Goal: Task Accomplishment & Management: Complete application form

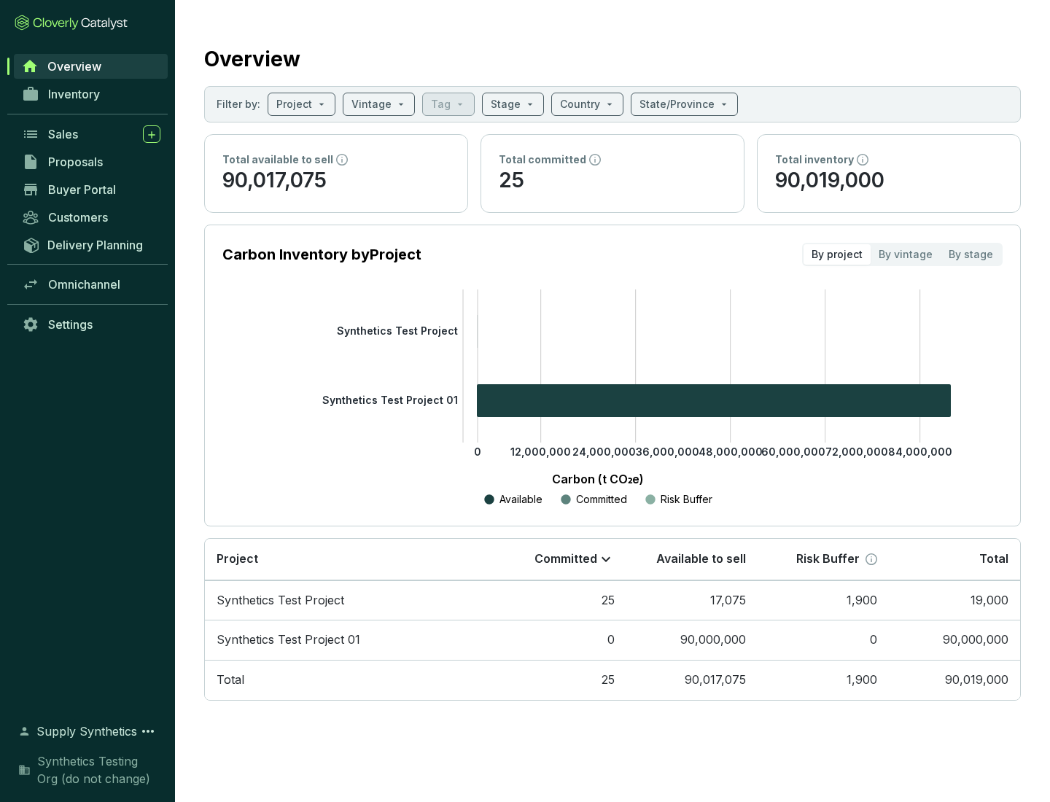
click at [91, 162] on span "Proposals" at bounding box center [75, 162] width 55 height 15
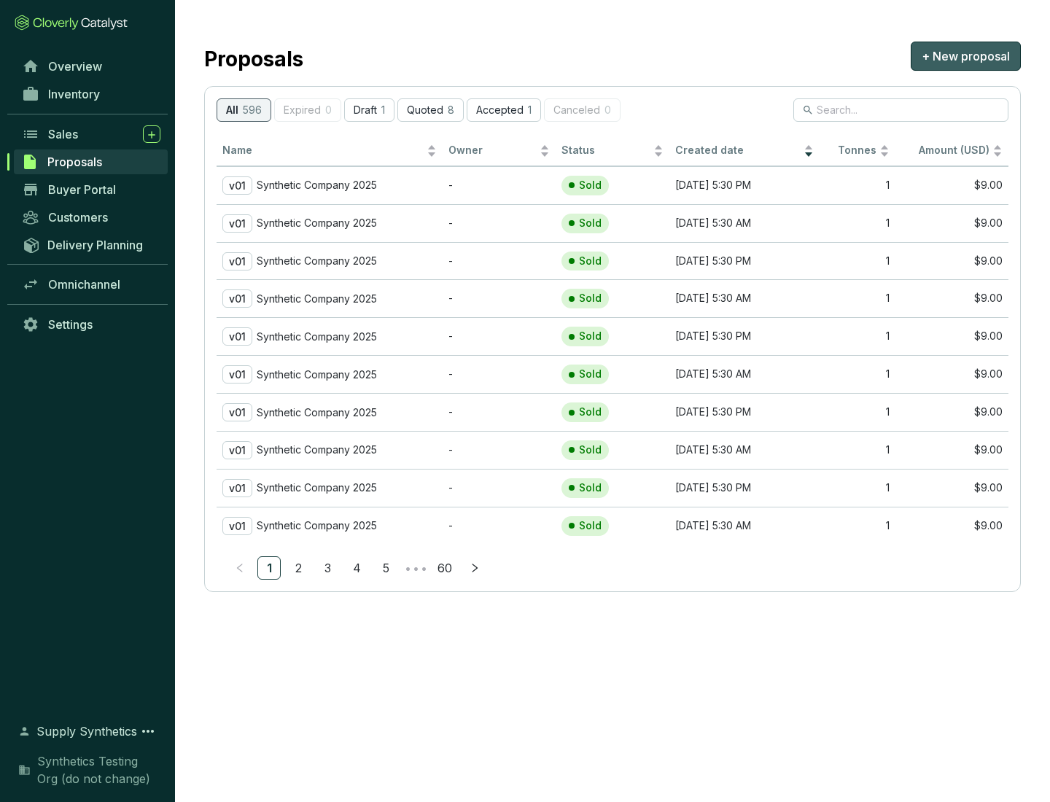
click at [965, 56] on span "+ New proposal" at bounding box center [965, 55] width 88 height 17
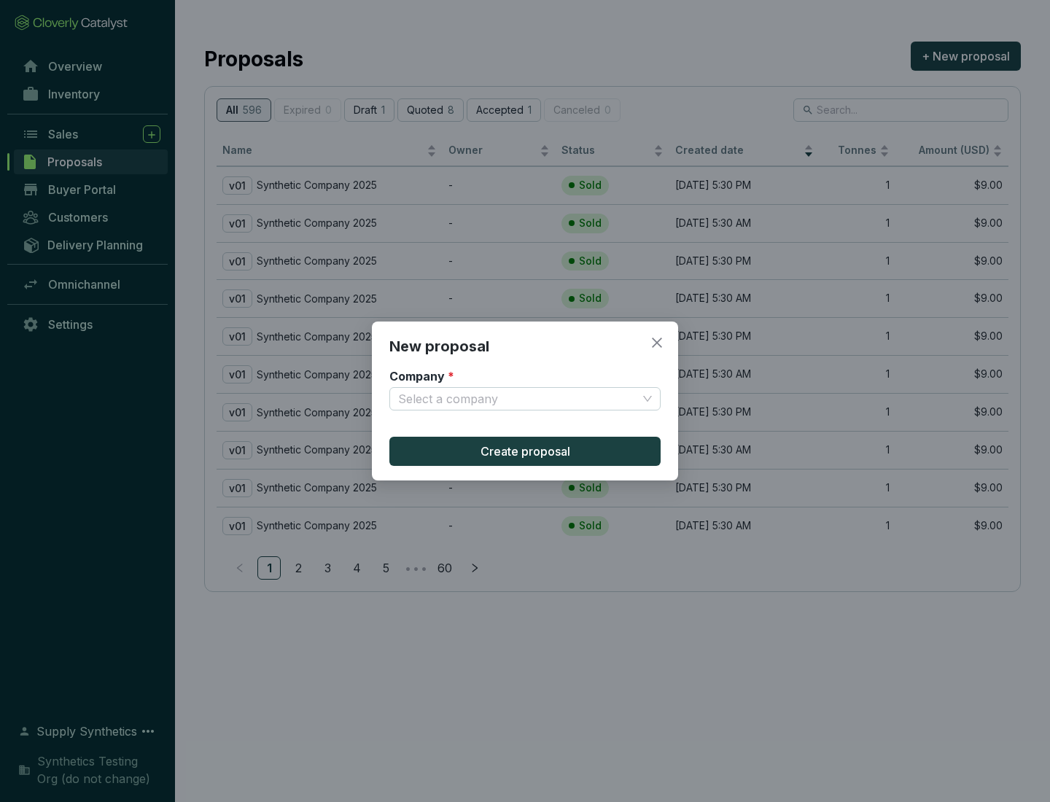
click at [517, 399] on input "Company *" at bounding box center [517, 399] width 239 height 22
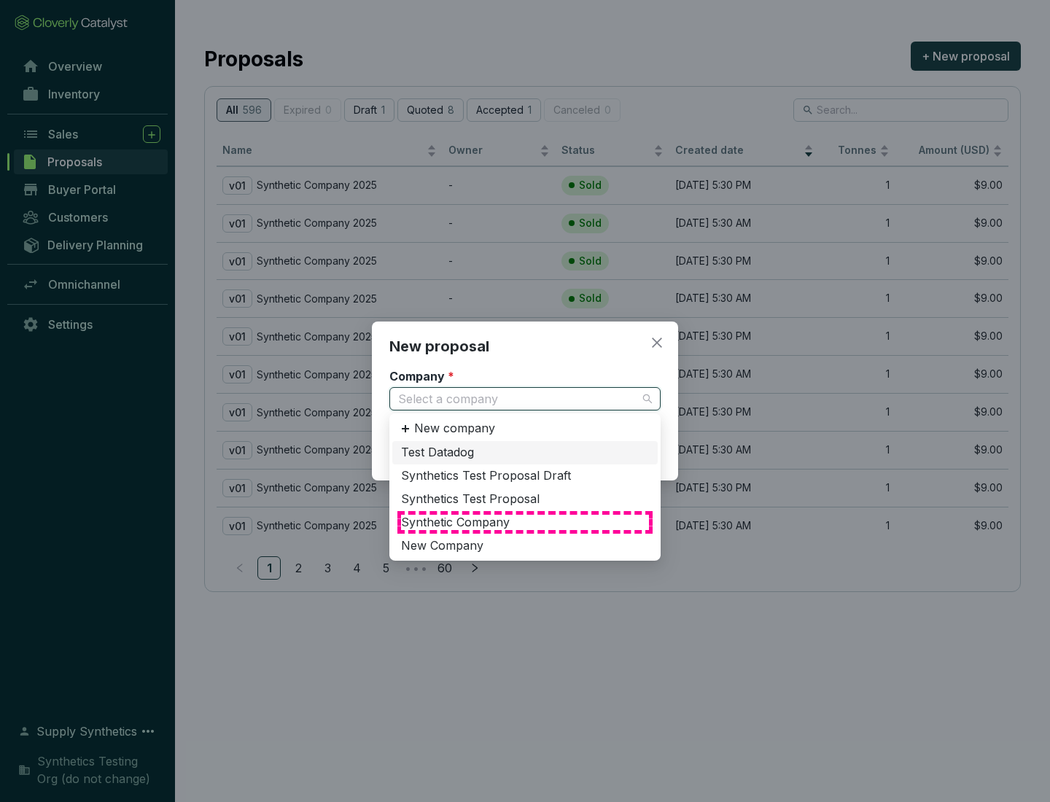
click at [525, 522] on div "Synthetic Company" at bounding box center [525, 523] width 248 height 16
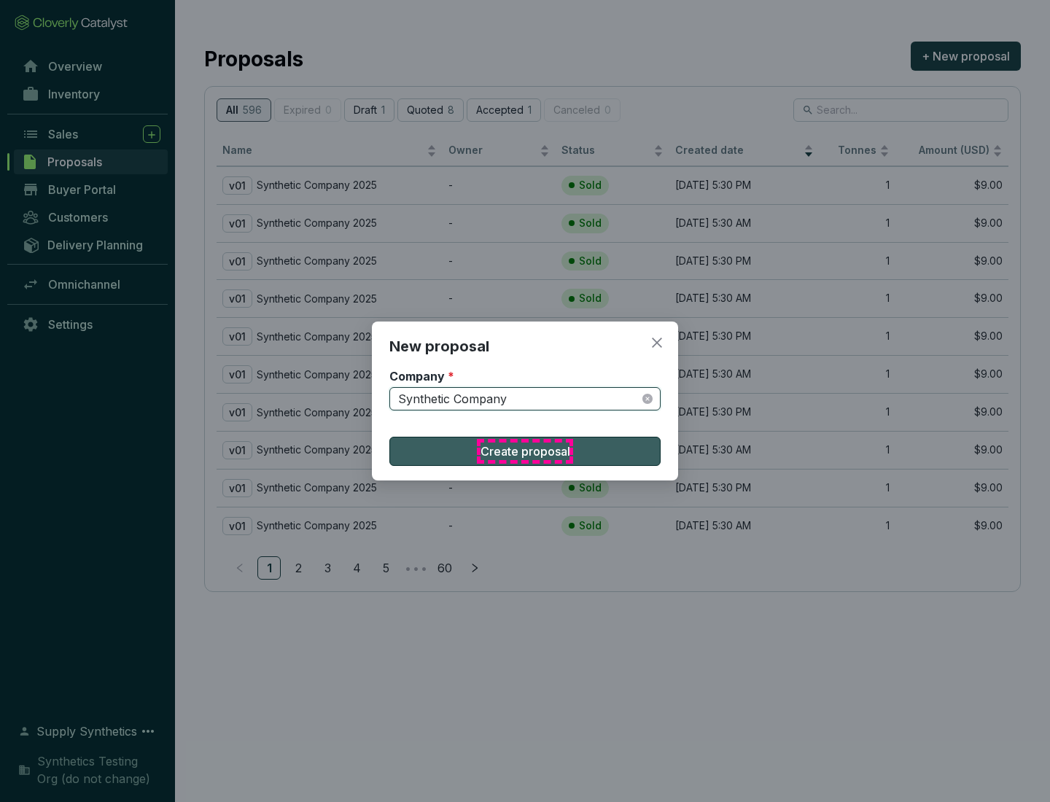
click at [525, 451] on span "Create proposal" at bounding box center [525, 450] width 90 height 17
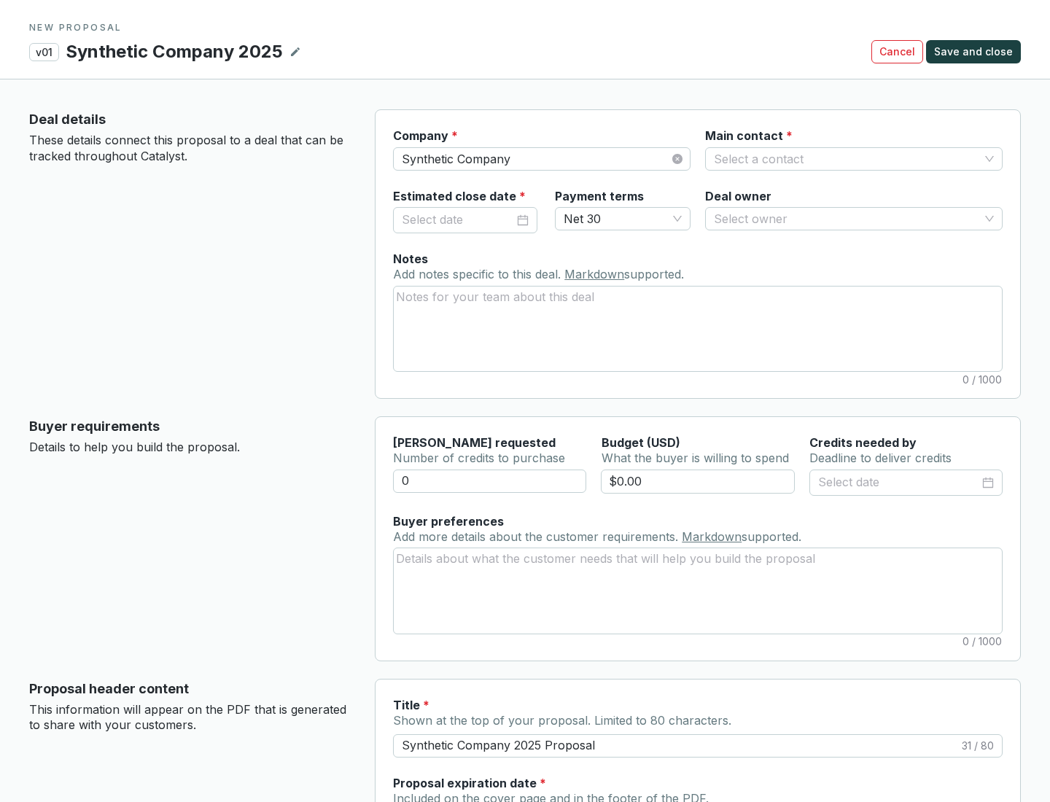
click at [846, 158] on input "Main contact *" at bounding box center [846, 159] width 265 height 22
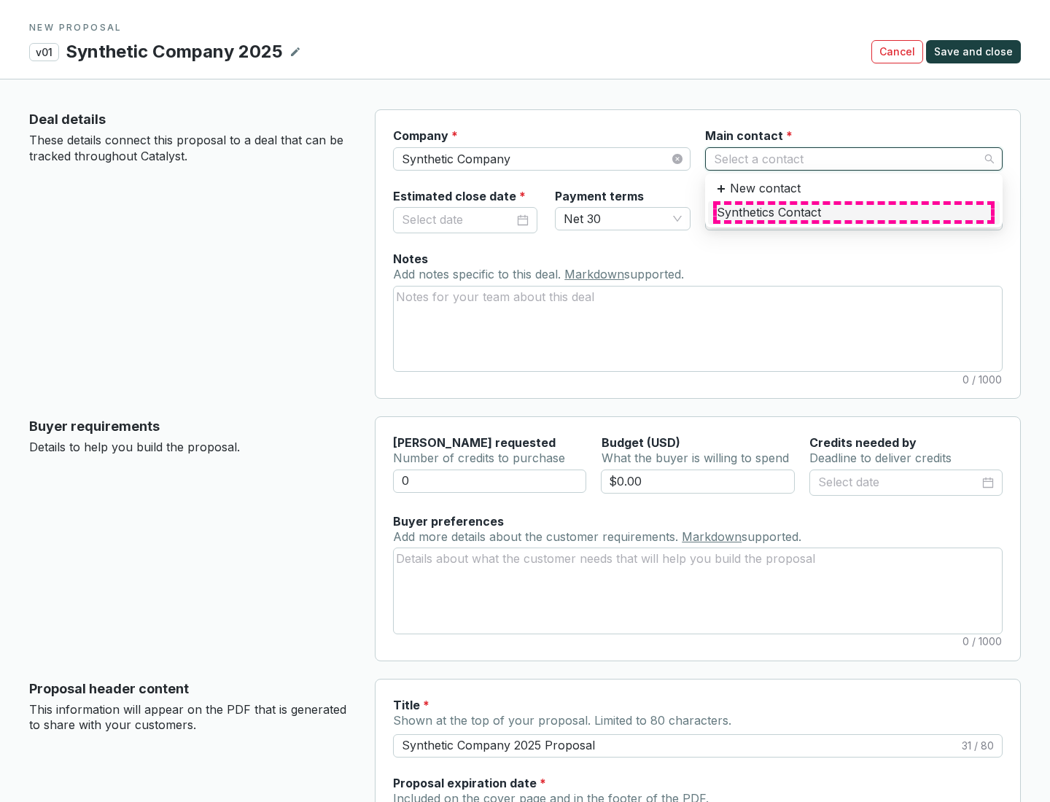
click at [853, 212] on div "Synthetics Contact" at bounding box center [853, 213] width 274 height 16
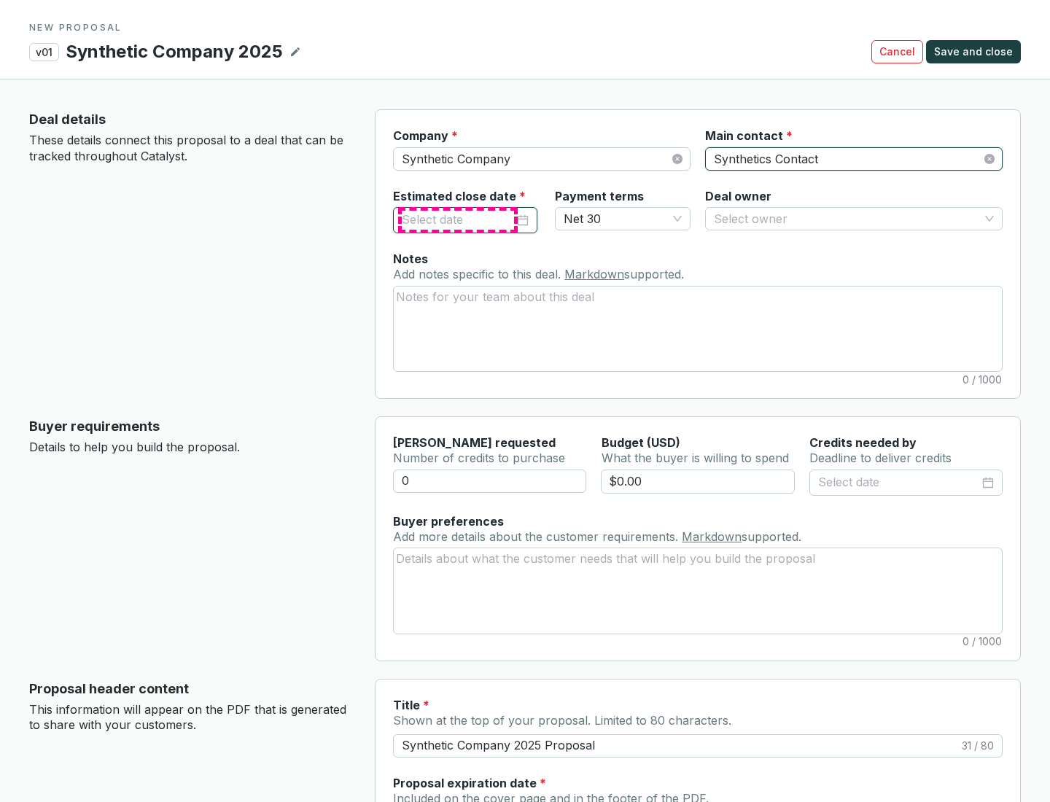
click at [458, 220] on input "Estimated close date *" at bounding box center [458, 220] width 112 height 19
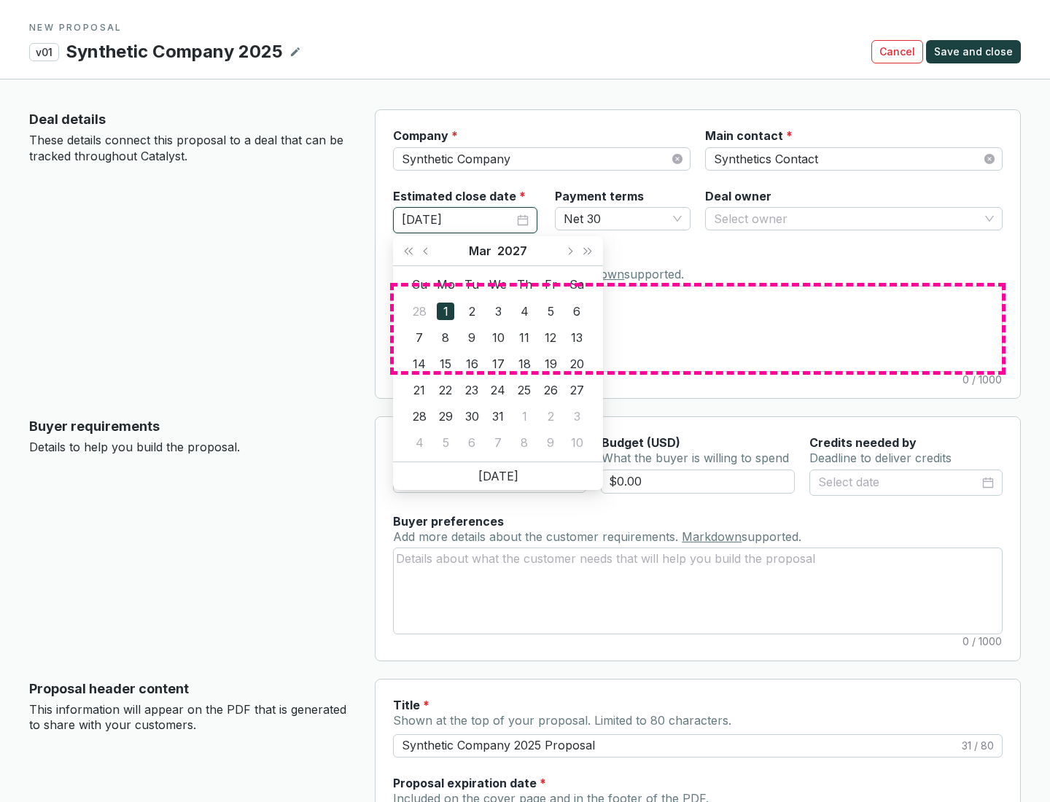
type input "[DATE]"
click at [697, 328] on textarea "Notes Add notes specific to this deal. Markdown supported." at bounding box center [698, 328] width 608 height 85
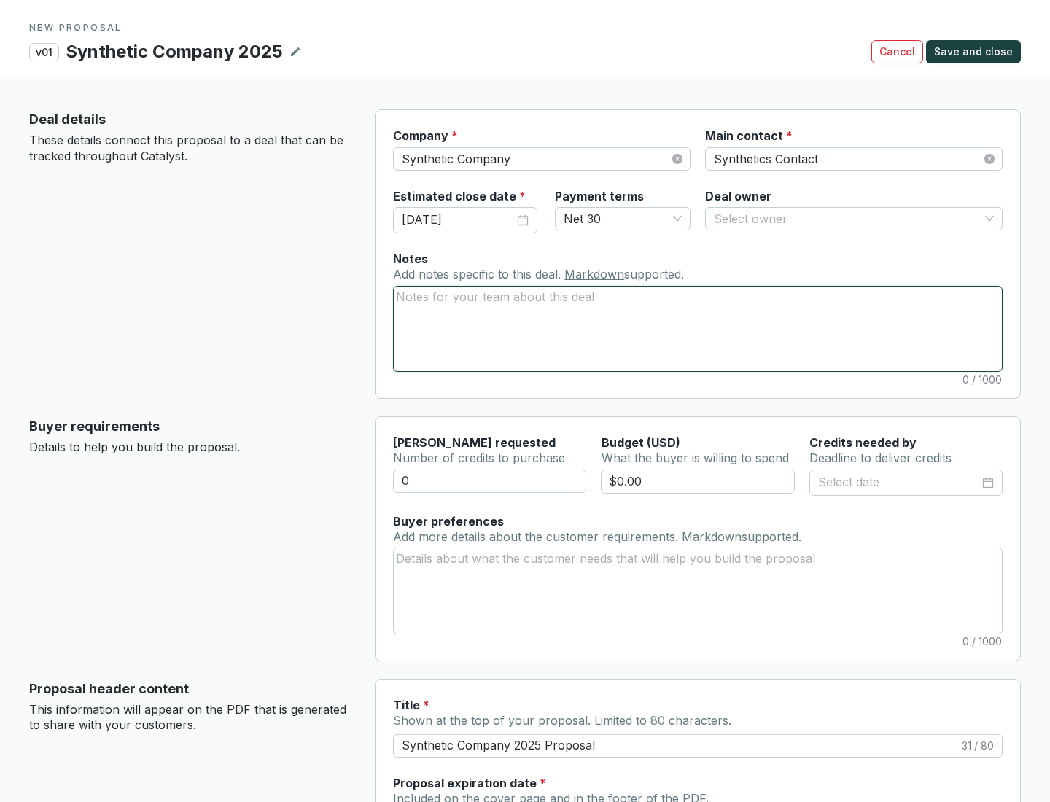
scroll to position [80, 0]
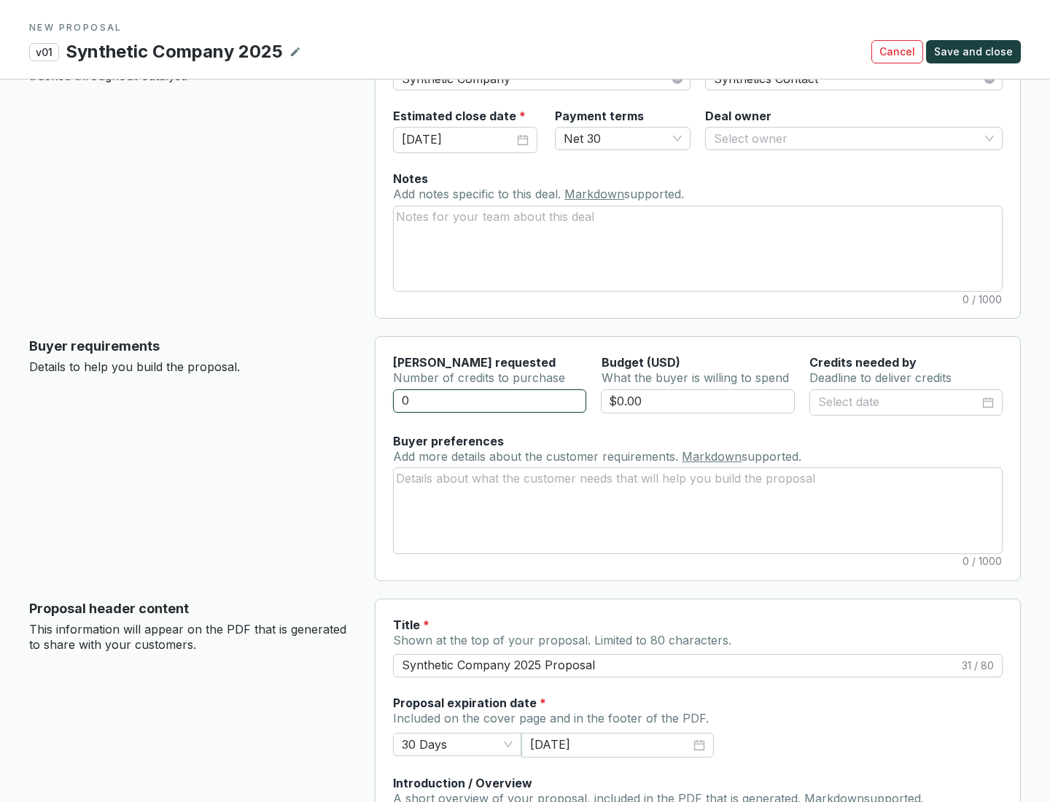
type input "0"
type input "10000"
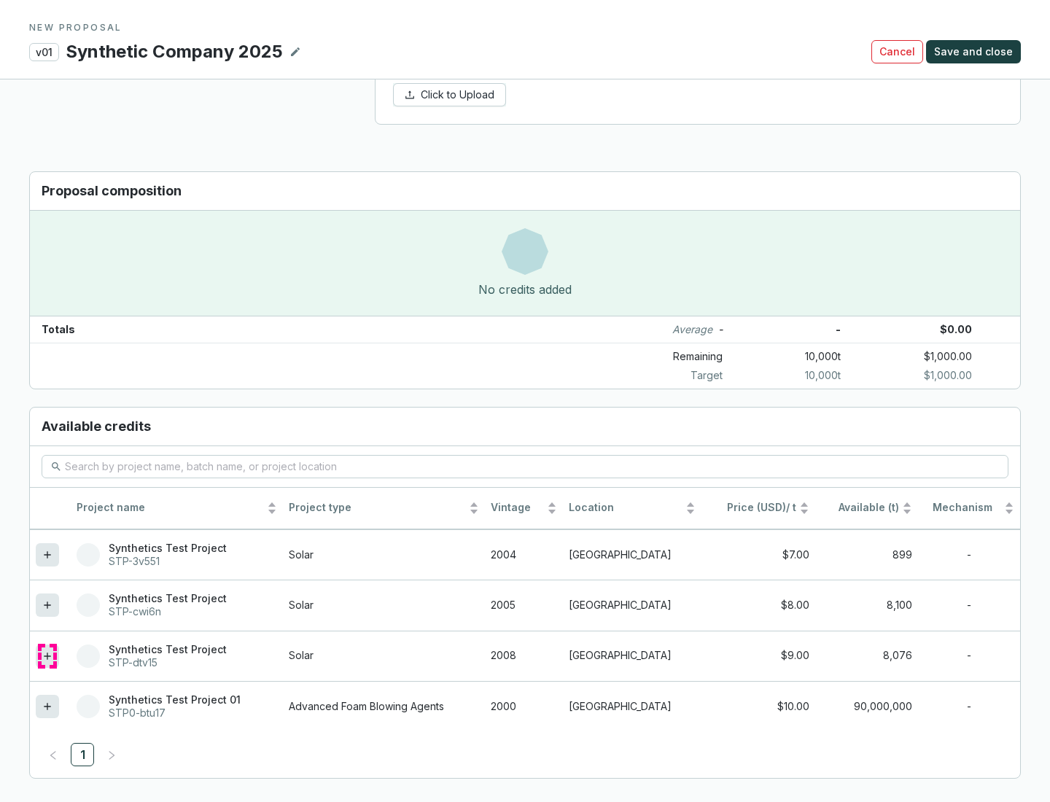
click at [47, 655] on icon at bounding box center [47, 655] width 7 height 7
type input "$1,000.00"
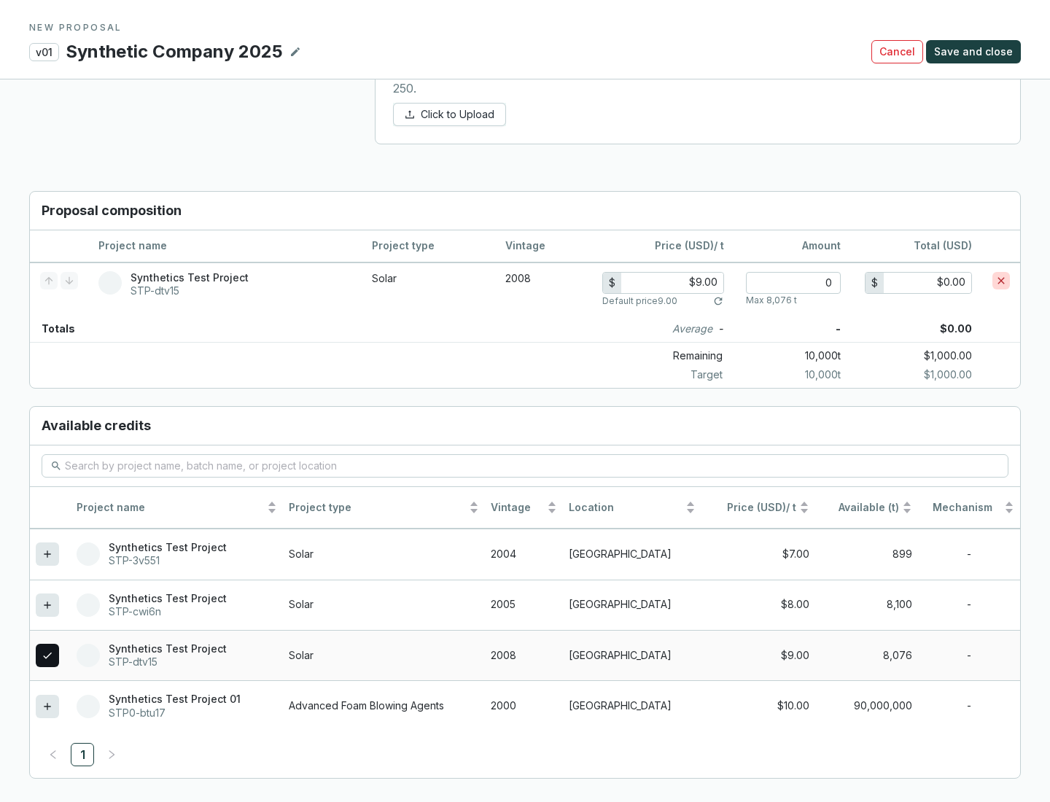
scroll to position [829, 0]
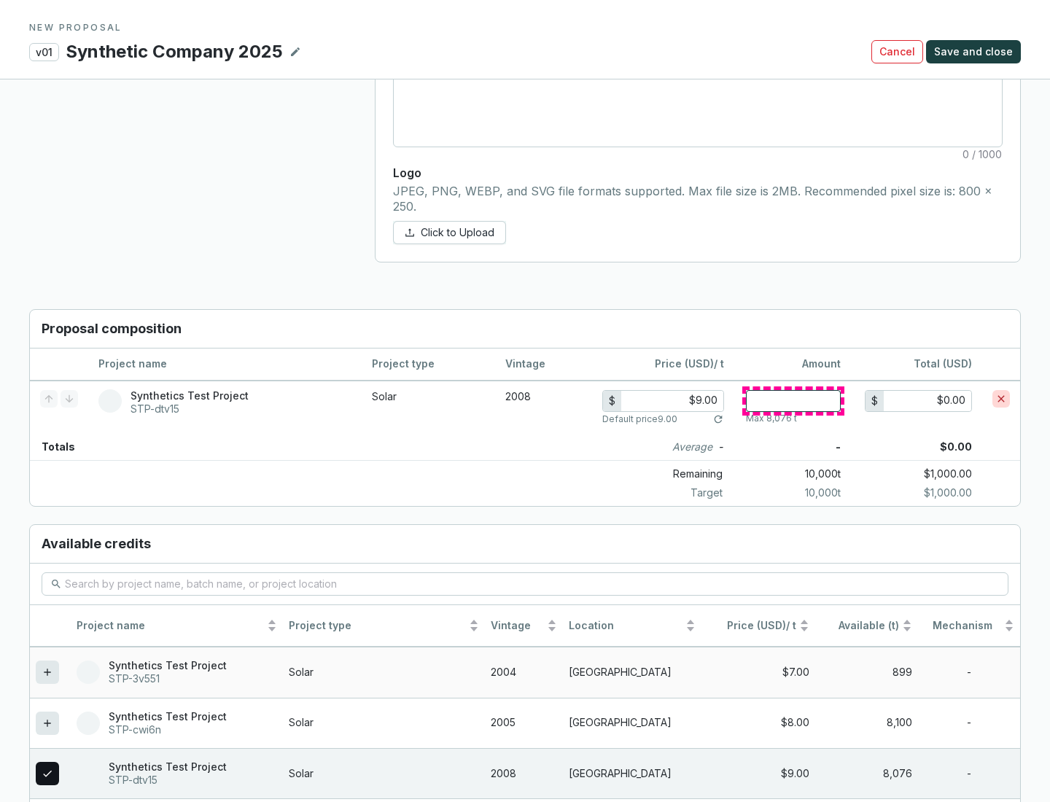
type input "1"
type input "$9.00"
type input "1"
click at [975, 52] on span "Save and close" at bounding box center [973, 51] width 79 height 15
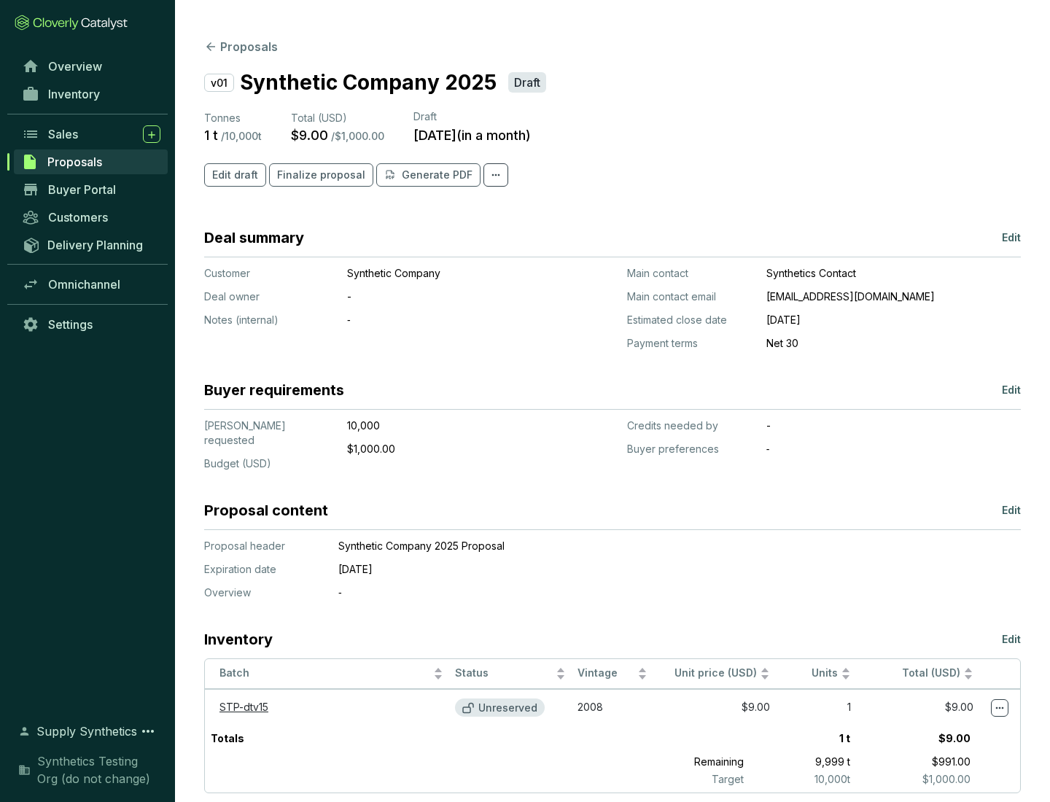
click at [316, 175] on span "Finalize proposal" at bounding box center [321, 175] width 88 height 15
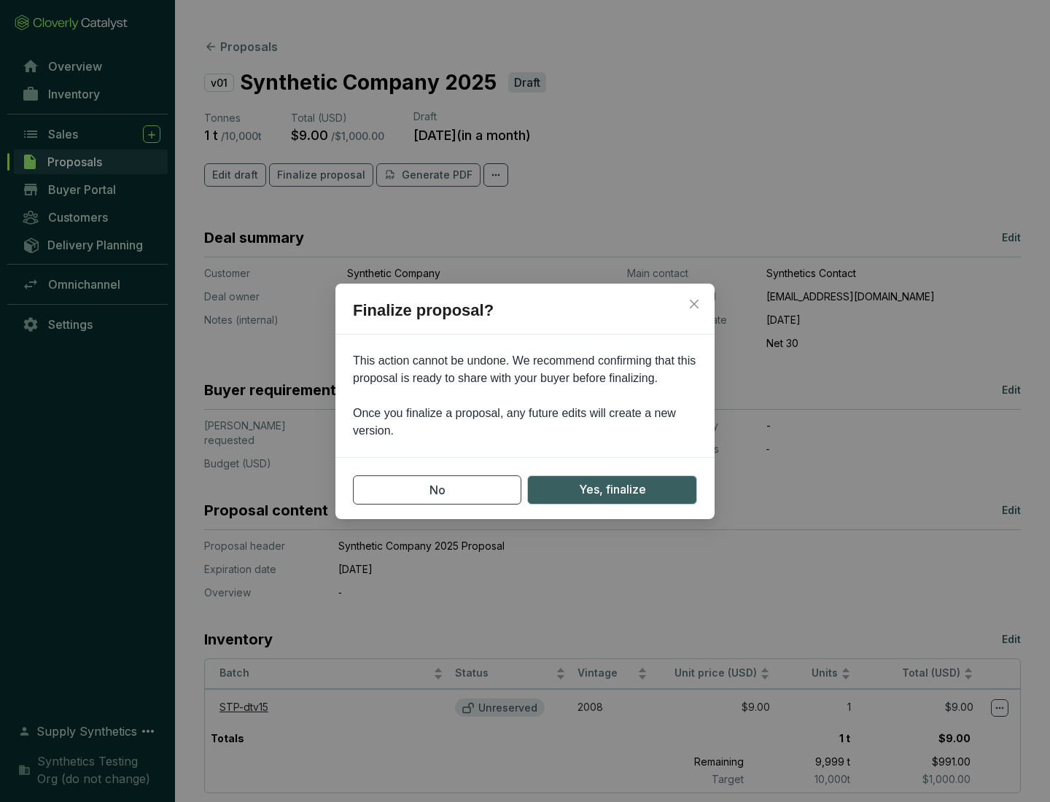
click at [611, 489] on span "Yes, finalize" at bounding box center [612, 489] width 67 height 18
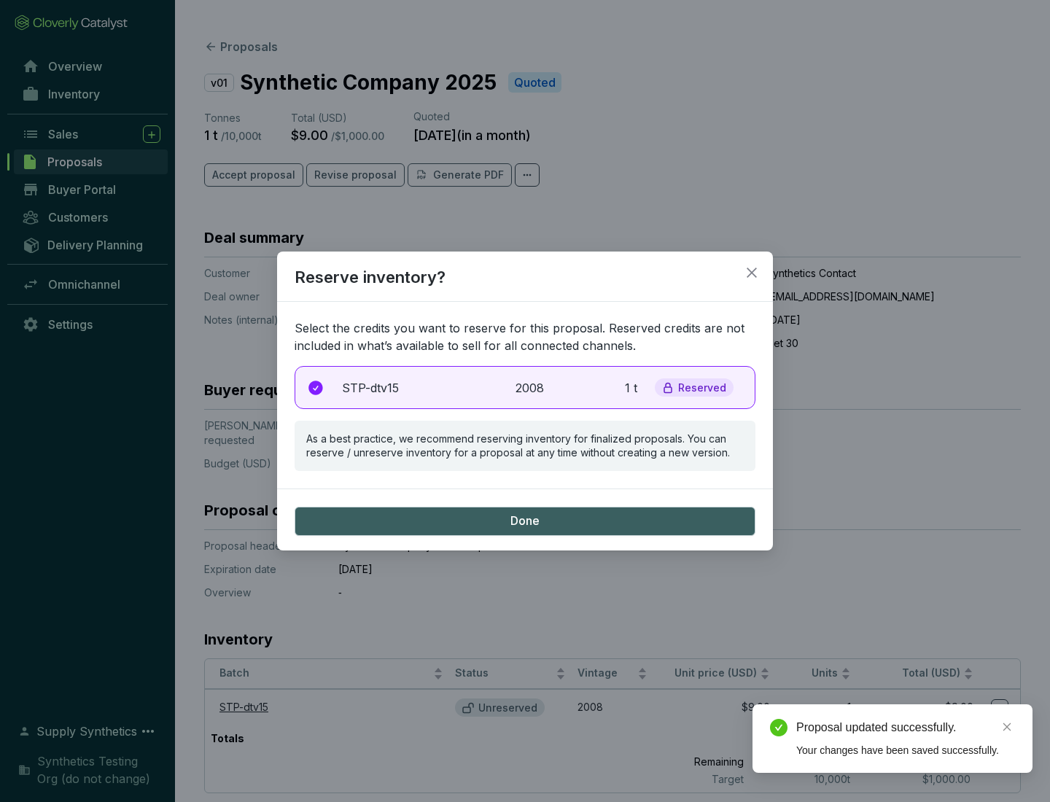
click at [525, 387] on p "2008" at bounding box center [531, 387] width 32 height 17
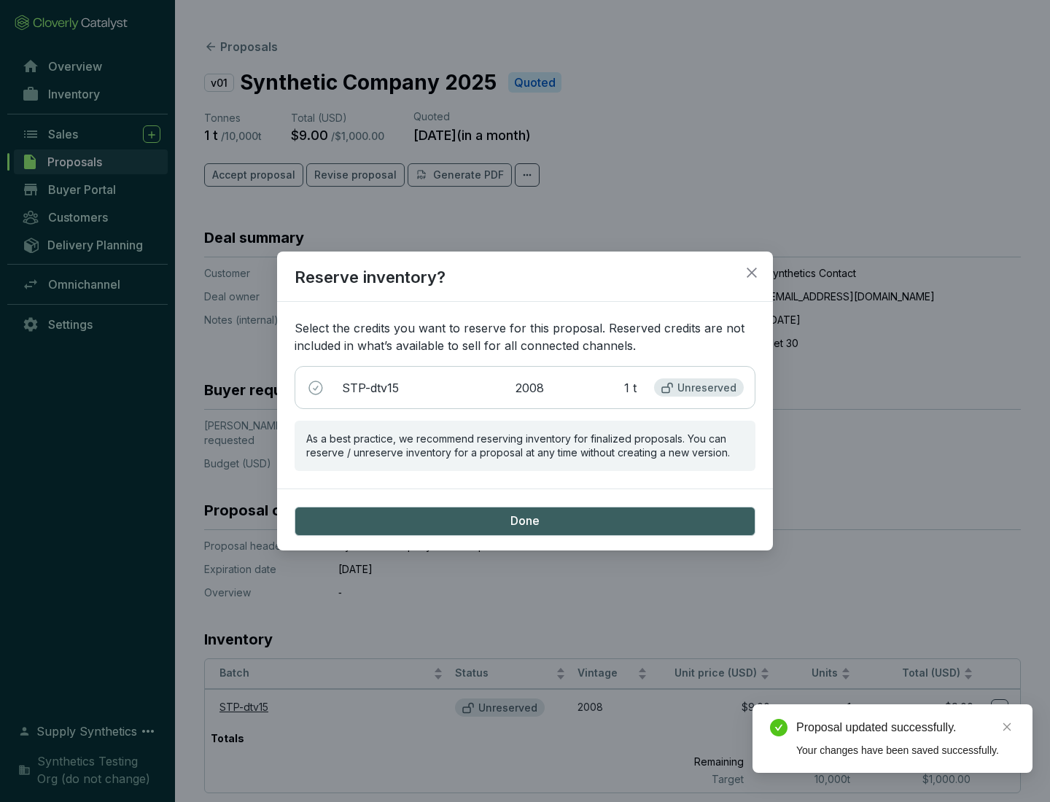
click at [525, 520] on span "Done" at bounding box center [524, 521] width 29 height 16
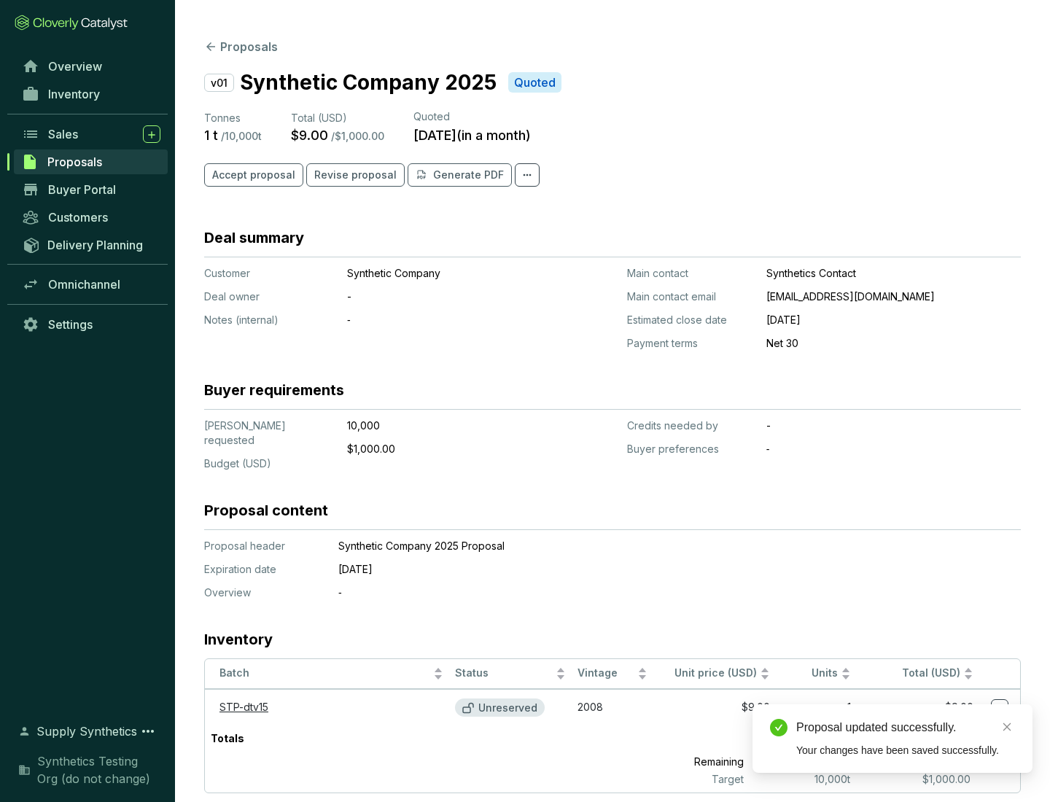
click at [905, 727] on div "Proposal updated successfully." at bounding box center [905, 727] width 219 height 17
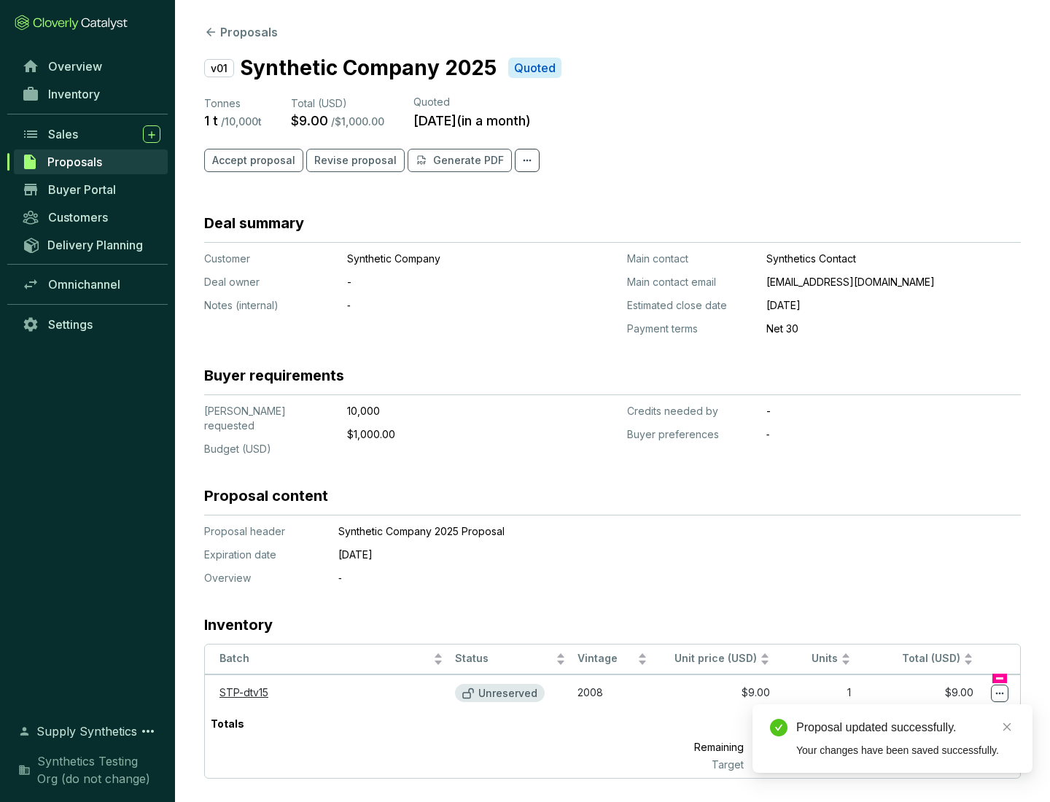
click at [999, 692] on icon at bounding box center [1000, 693] width 8 height 2
click at [955, 711] on div "Proposal updated successfully. Your changes have been saved successfully." at bounding box center [892, 738] width 280 height 69
click at [905, 727] on div "Proposal updated successfully." at bounding box center [905, 727] width 219 height 17
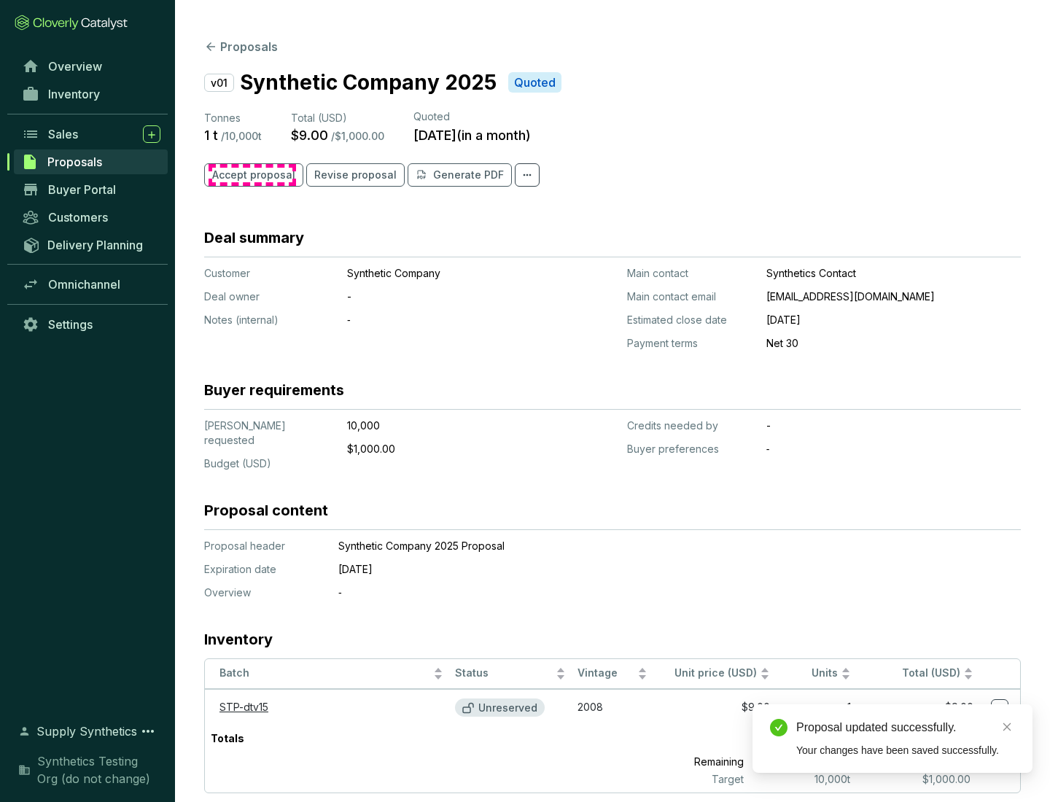
click at [251, 175] on span "Accept proposal" at bounding box center [253, 175] width 83 height 15
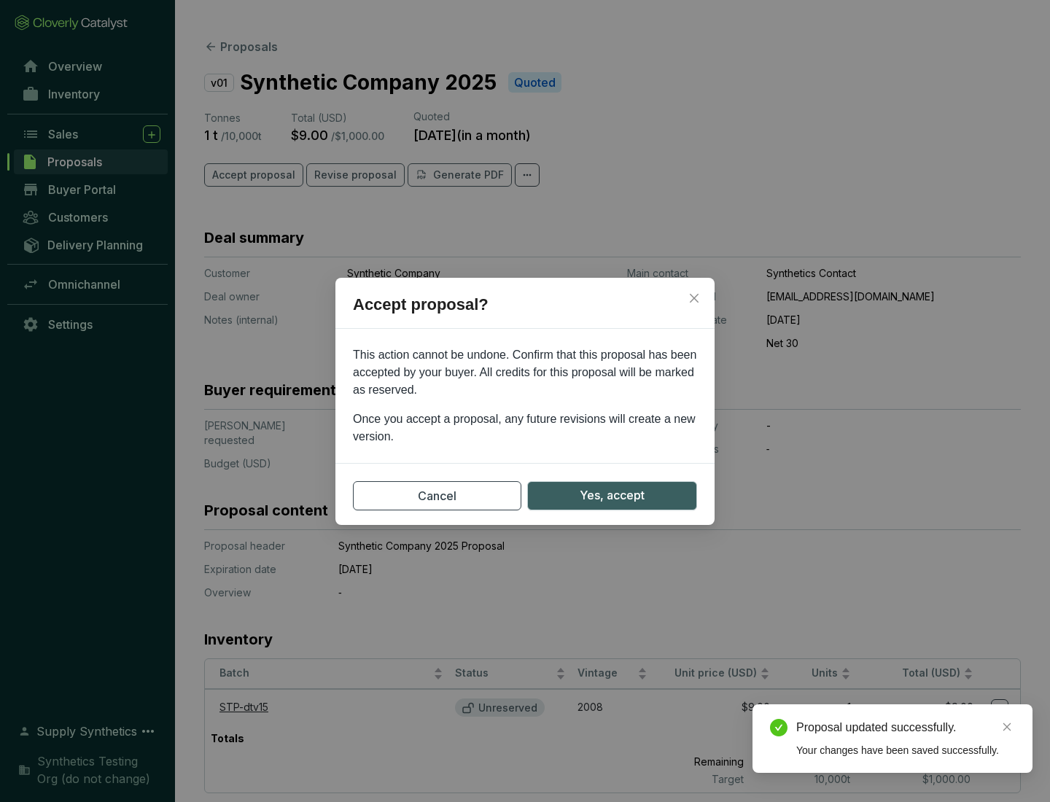
click at [611, 495] on span "Yes, accept" at bounding box center [611, 495] width 65 height 18
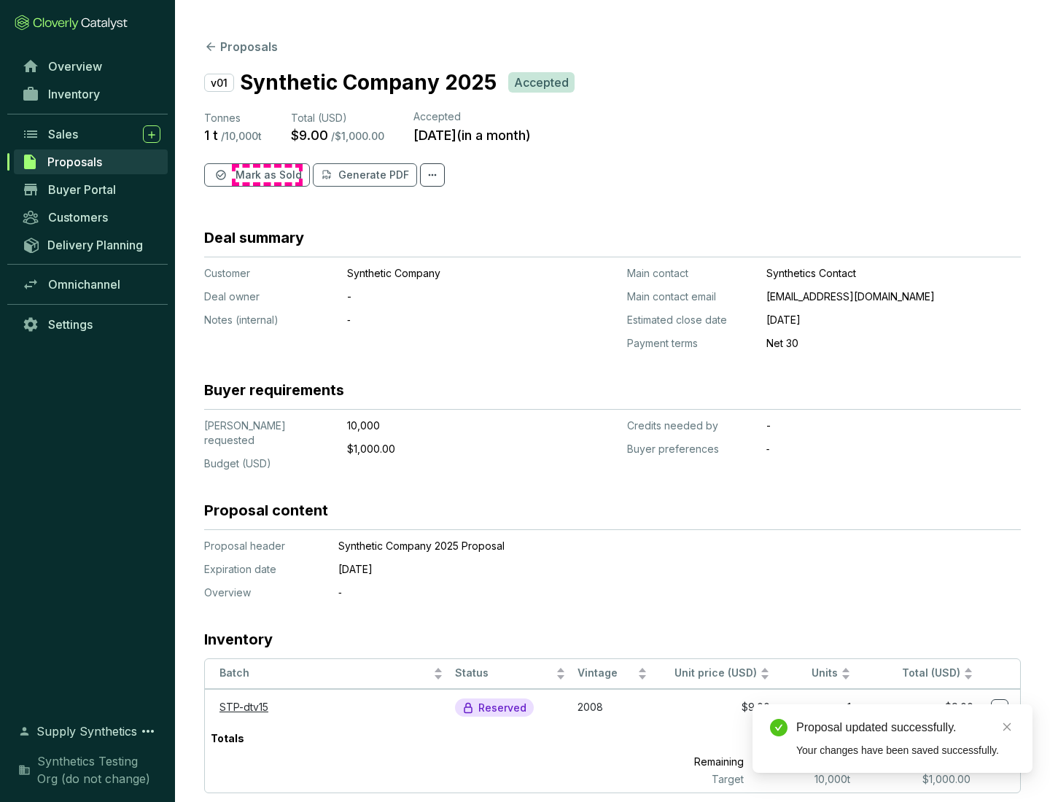
click at [267, 175] on span "Mark as Sold" at bounding box center [268, 175] width 66 height 15
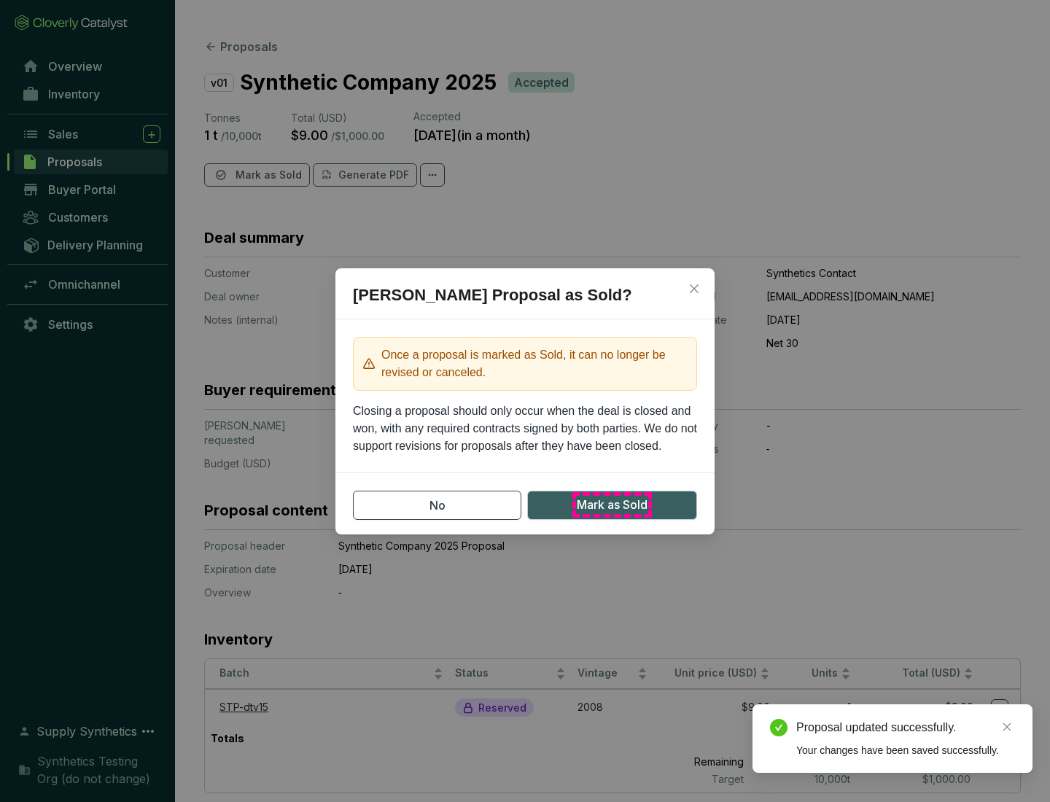
click at [611, 504] on span "Mark as Sold" at bounding box center [612, 505] width 71 height 18
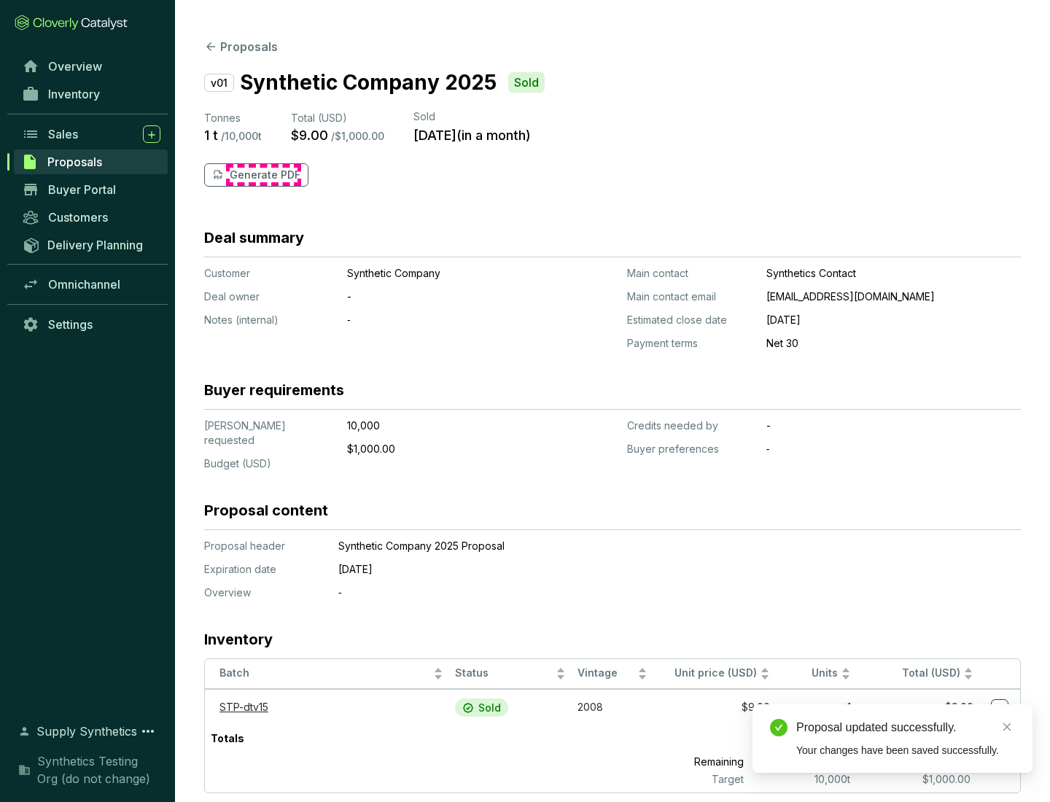
click at [263, 175] on p "Generate PDF" at bounding box center [265, 175] width 71 height 15
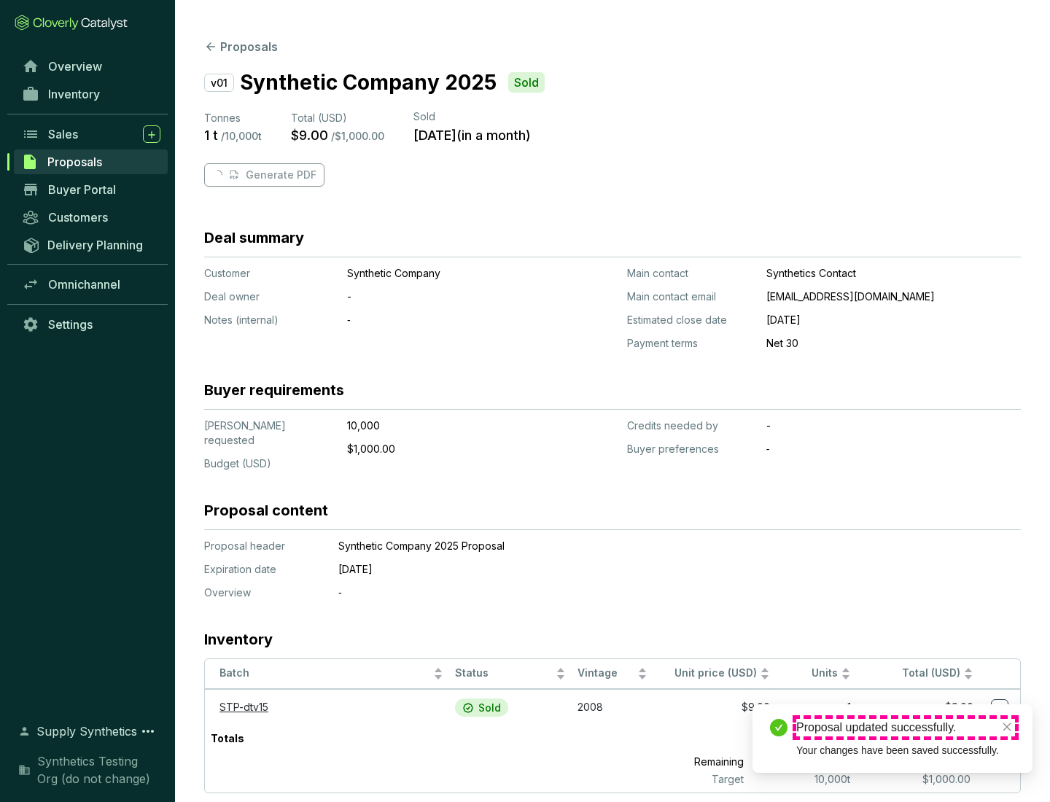
click at [905, 727] on div "Proposal updated successfully." at bounding box center [905, 727] width 219 height 17
